Goal: Task Accomplishment & Management: Manage account settings

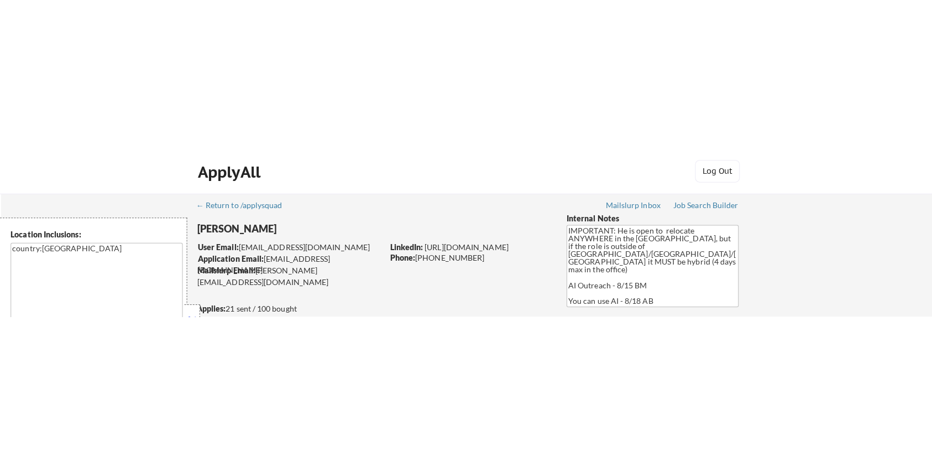
scroll to position [663, 0]
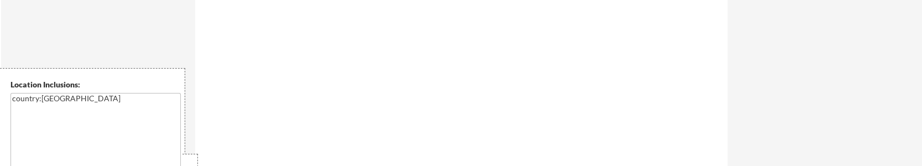
select select ""pending""
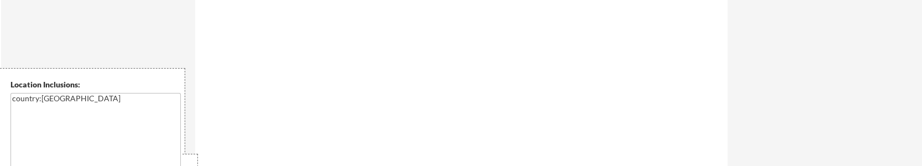
select select ""pending""
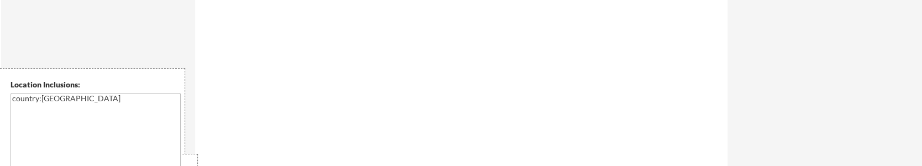
select select ""pending""
